Goal: Information Seeking & Learning: Learn about a topic

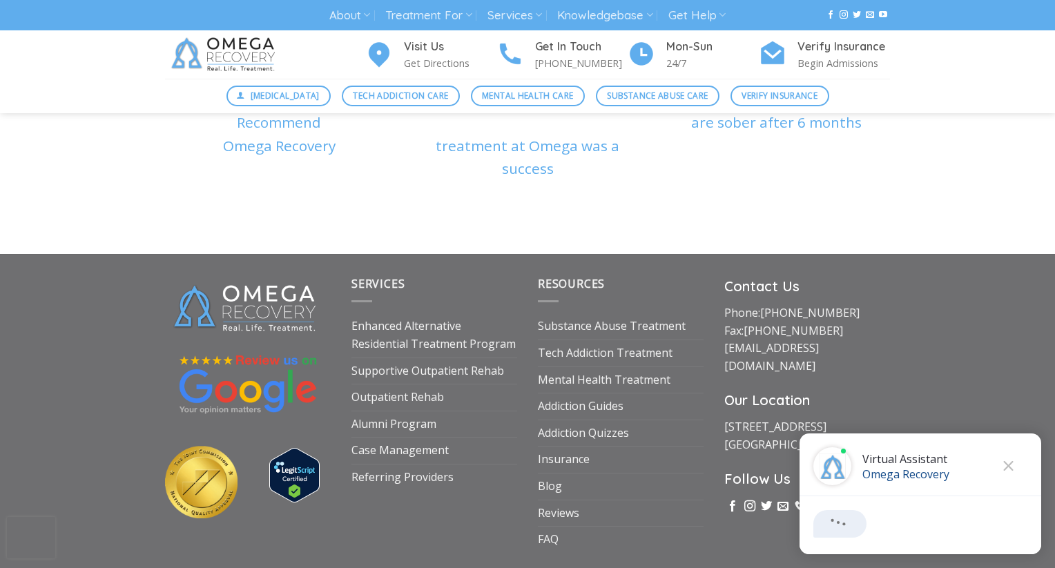
scroll to position [4692, 0]
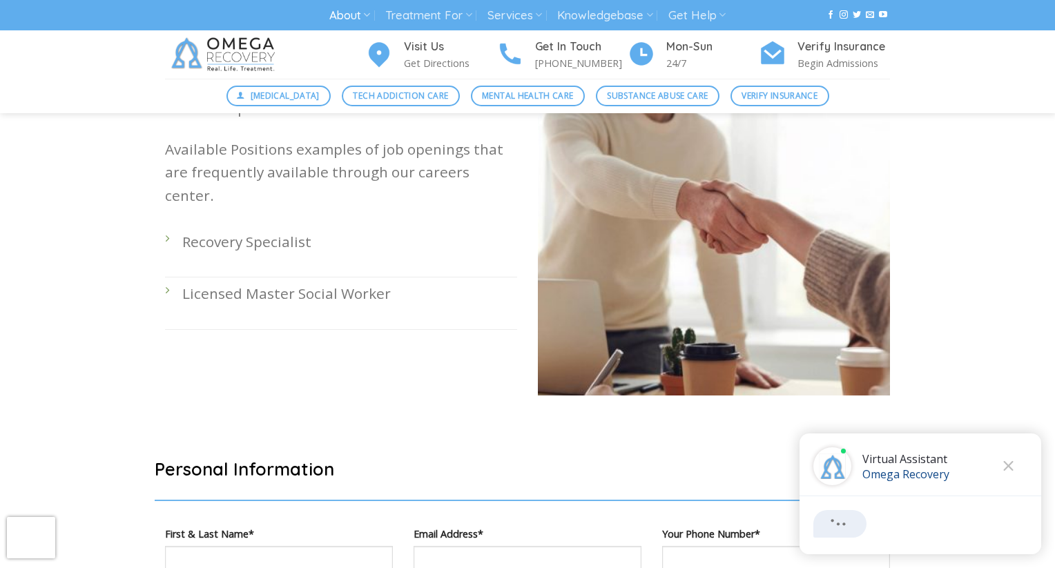
scroll to position [351, 0]
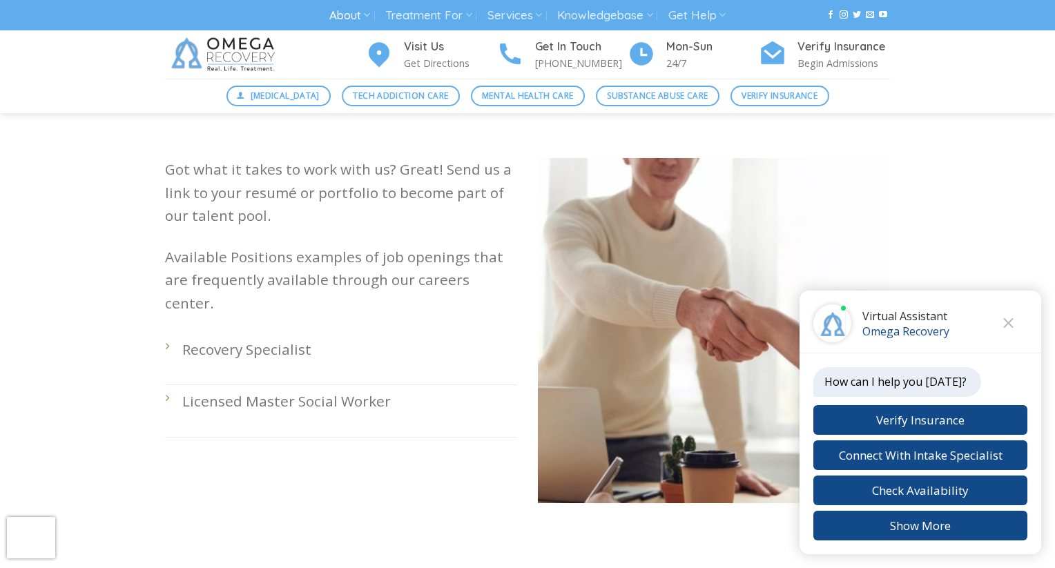
click at [166, 385] on li "Licensed Master Social Worker" at bounding box center [341, 411] width 352 height 52
click at [171, 385] on li "Licensed Master Social Worker" at bounding box center [341, 411] width 352 height 52
click at [211, 390] on p "Licensed Master Social Worker" at bounding box center [349, 401] width 335 height 23
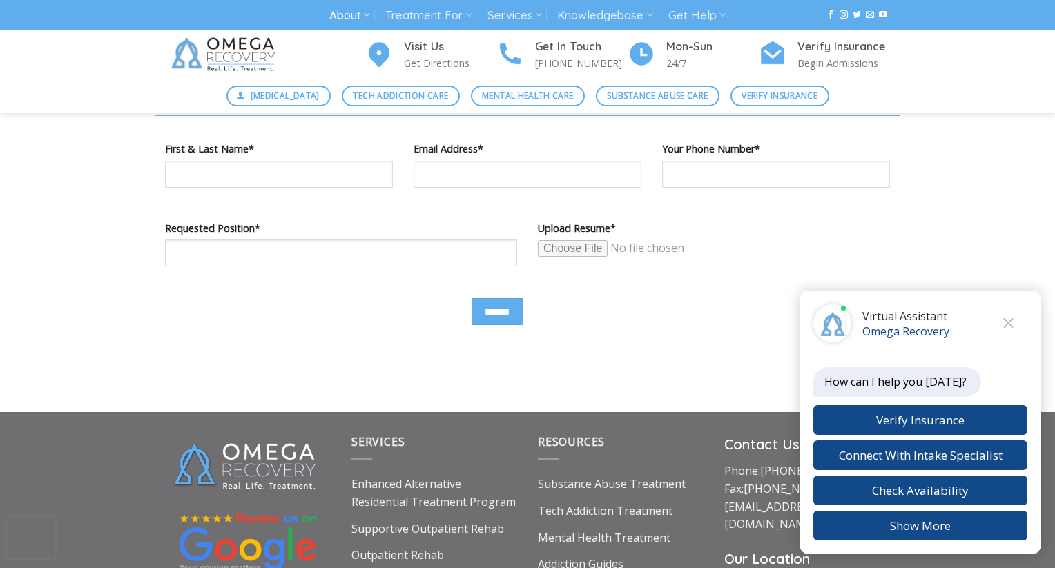
scroll to position [845, 0]
